Goal: Find specific page/section: Find specific page/section

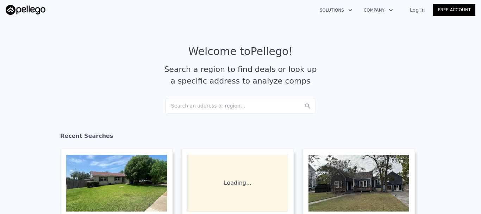
click at [226, 103] on div "Search an address or region..." at bounding box center [240, 105] width 151 height 15
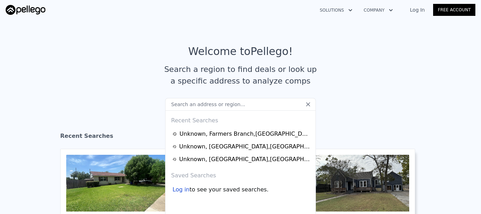
click at [112, 72] on article "Welcome to Pellego ! Search a region to find deals or look up a specific addres…" at bounding box center [240, 71] width 451 height 53
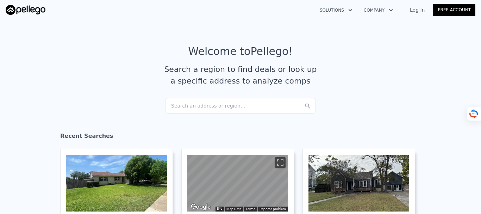
click at [184, 108] on div "Search an address or region..." at bounding box center [240, 105] width 151 height 15
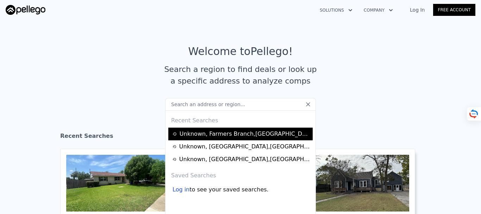
type input "[STREET_ADDRESS][PERSON_NAME]"
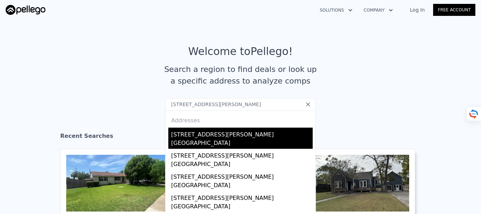
click at [247, 145] on div "[GEOGRAPHIC_DATA]" at bounding box center [242, 144] width 142 height 10
